Goal: Transaction & Acquisition: Subscribe to service/newsletter

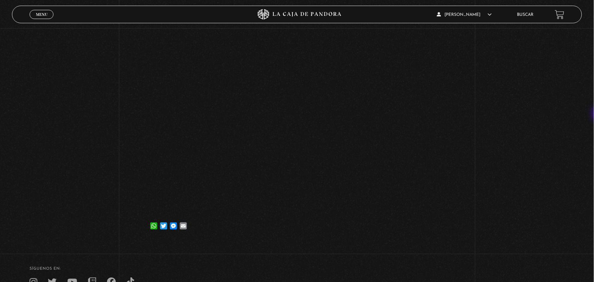
scroll to position [91, 0]
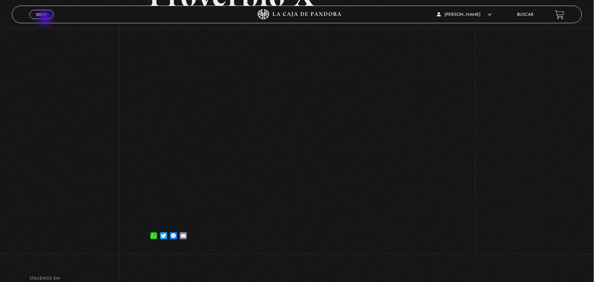
click at [46, 19] on link "Menu Cerrar" at bounding box center [42, 14] width 24 height 9
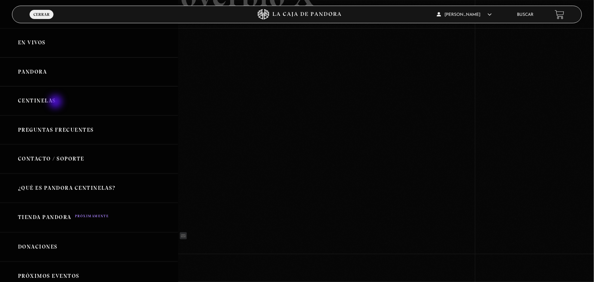
click at [56, 102] on link "Centinelas" at bounding box center [89, 100] width 178 height 29
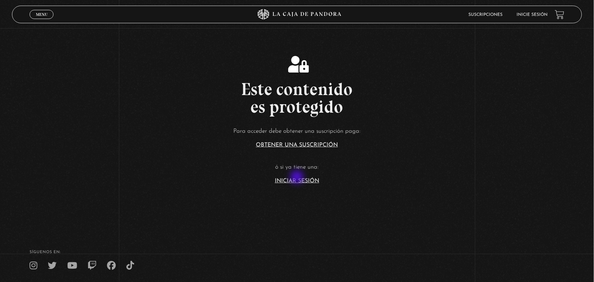
click at [298, 178] on link "Iniciar Sesión" at bounding box center [297, 181] width 44 height 6
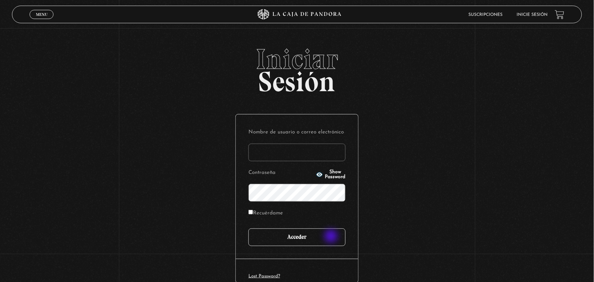
type input "ANGE-LU"
click at [332, 237] on input "Acceder" at bounding box center [296, 237] width 97 height 18
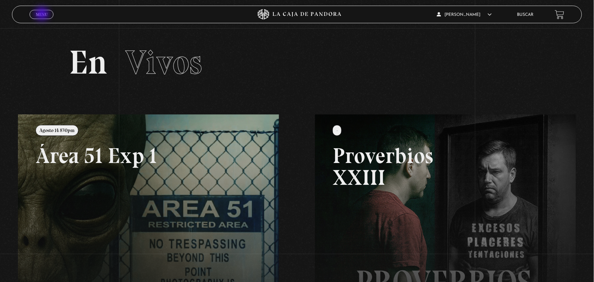
click at [43, 14] on span "Menu" at bounding box center [42, 14] width 12 height 4
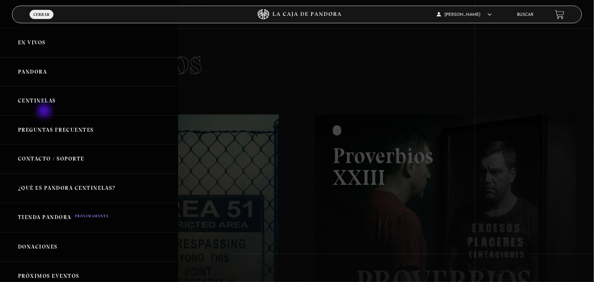
click at [45, 112] on link "Centinelas" at bounding box center [89, 100] width 178 height 29
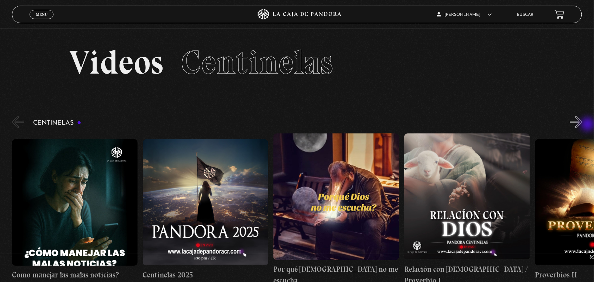
click at [582, 124] on button "»" at bounding box center [576, 122] width 12 height 12
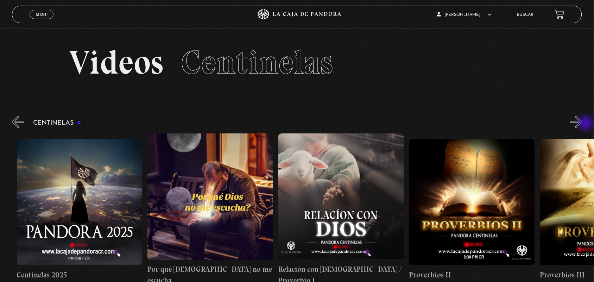
click at [582, 124] on button "»" at bounding box center [576, 122] width 12 height 12
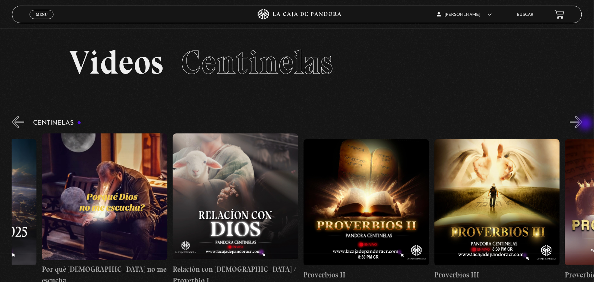
click at [582, 124] on button "»" at bounding box center [576, 122] width 12 height 12
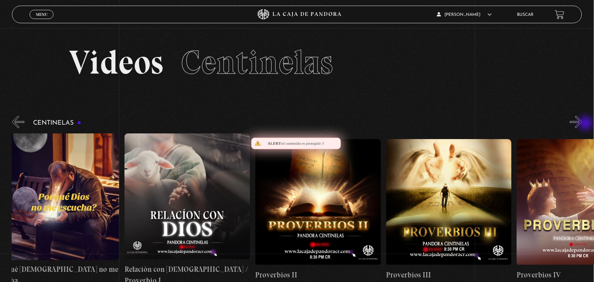
click at [582, 124] on button "»" at bounding box center [576, 122] width 12 height 12
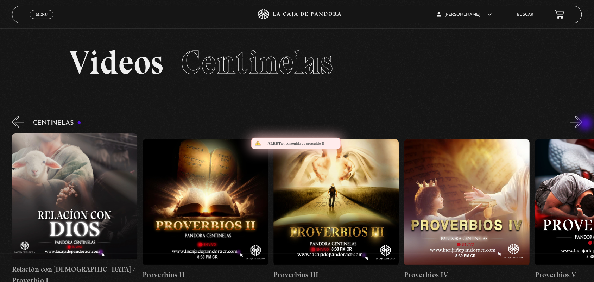
click at [582, 124] on button "»" at bounding box center [576, 122] width 12 height 12
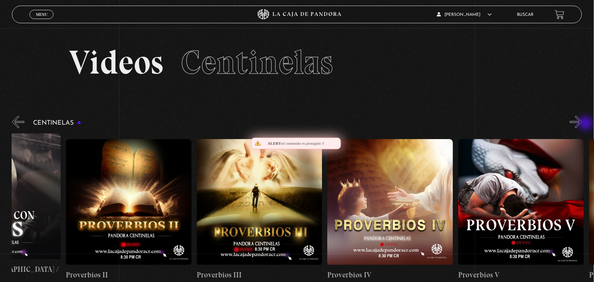
click at [582, 124] on button "»" at bounding box center [576, 122] width 12 height 12
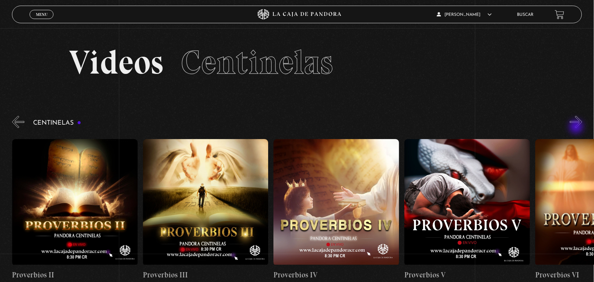
click at [577, 127] on button "»" at bounding box center [576, 122] width 12 height 12
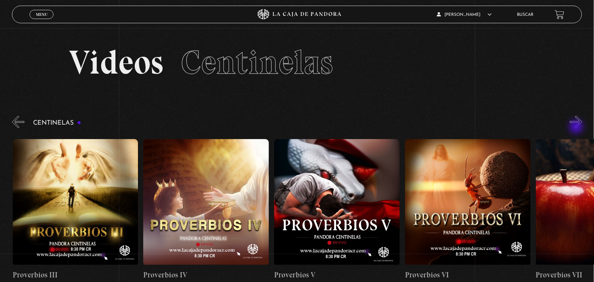
scroll to position [0, 654]
click at [582, 127] on button "»" at bounding box center [576, 122] width 12 height 12
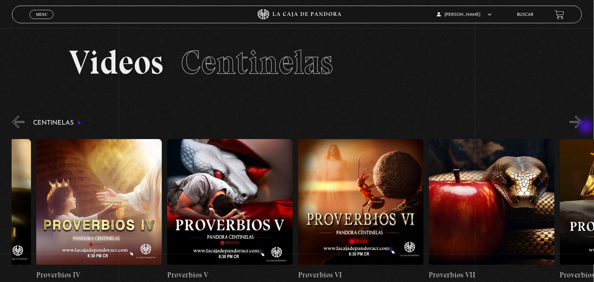
click at [582, 127] on button "»" at bounding box center [576, 122] width 12 height 12
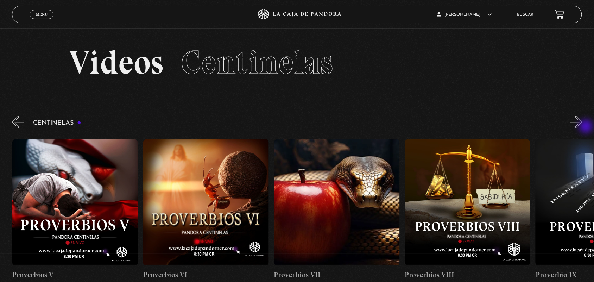
scroll to position [0, 916]
click at [582, 127] on button "»" at bounding box center [576, 122] width 12 height 12
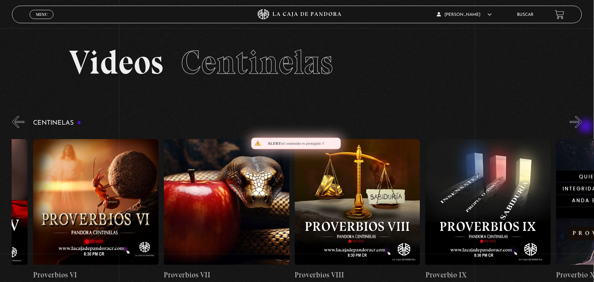
click at [582, 127] on button "»" at bounding box center [576, 122] width 12 height 12
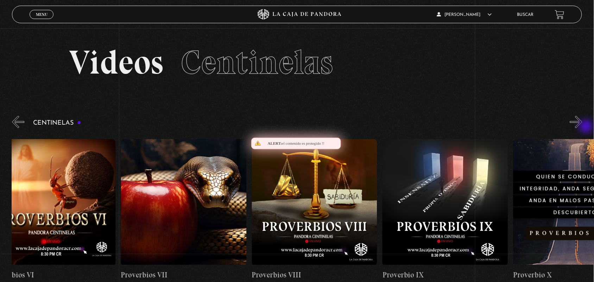
click at [582, 127] on button "»" at bounding box center [576, 122] width 12 height 12
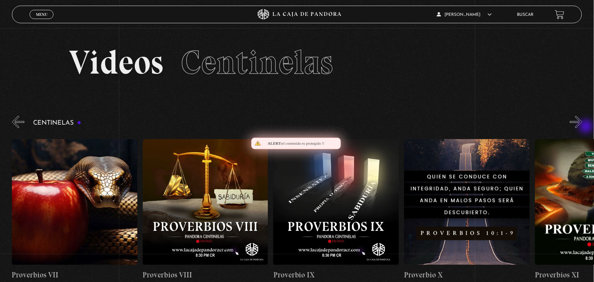
click at [582, 127] on button "»" at bounding box center [576, 122] width 12 height 12
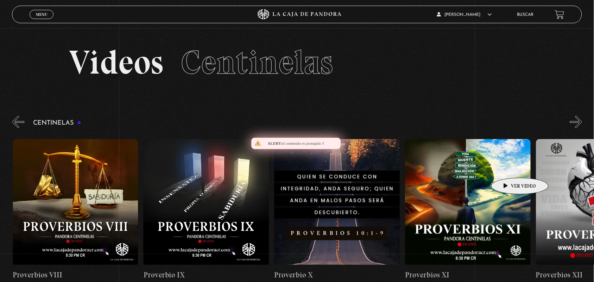
scroll to position [0, 1308]
click at [489, 173] on figure at bounding box center [468, 202] width 126 height 127
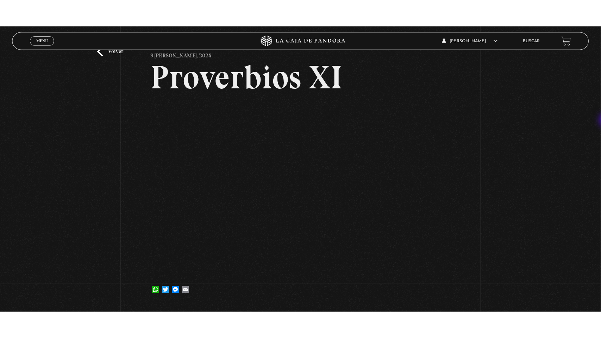
scroll to position [44, 0]
